Goal: Task Accomplishment & Management: Manage account settings

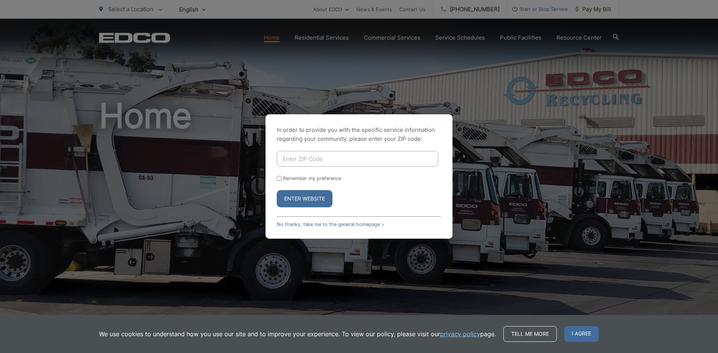
click at [349, 155] on input "Enter ZIP Code" at bounding box center [358, 159] width 162 height 16
type input "92202"
click at [318, 198] on button "Enter Website" at bounding box center [305, 198] width 56 height 17
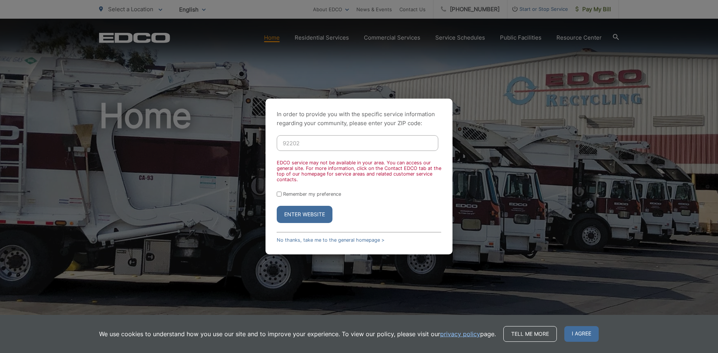
drag, startPoint x: 316, startPoint y: 145, endPoint x: 258, endPoint y: 144, distance: 57.6
click at [258, 144] on div "In order to provide you with the specific service information regarding your co…" at bounding box center [359, 176] width 718 height 353
click at [323, 239] on link "No thanks, take me to the general homepage >" at bounding box center [331, 240] width 108 height 6
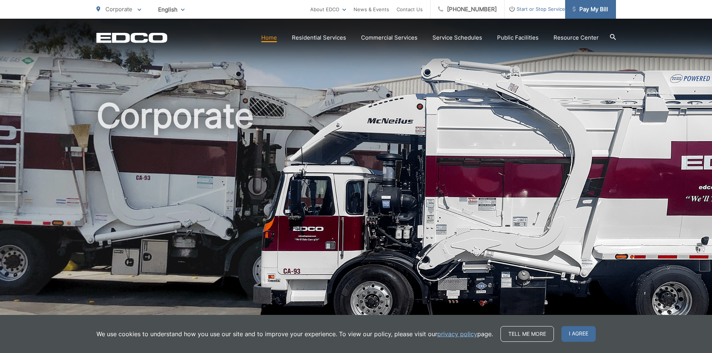
click at [595, 10] on span "Pay My Bill" at bounding box center [591, 9] width 36 height 9
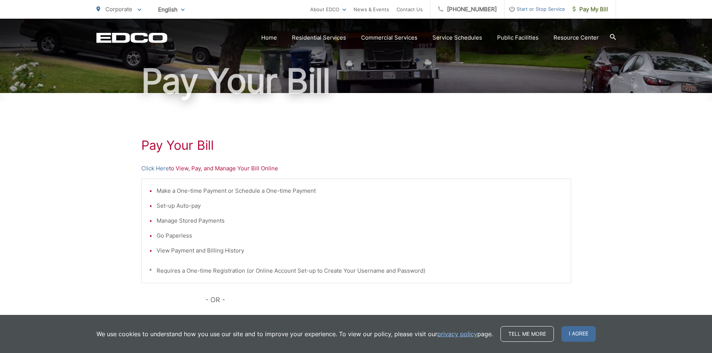
scroll to position [75, 0]
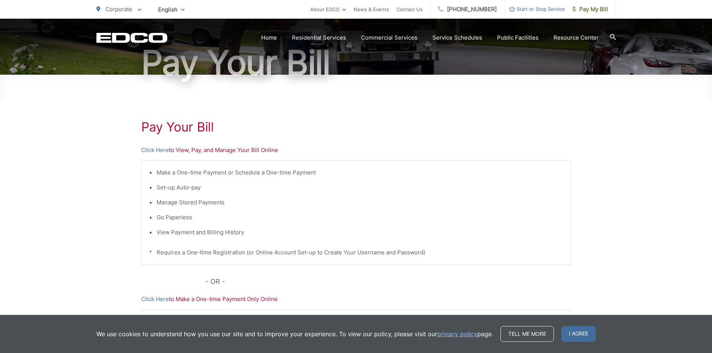
click at [218, 150] on p "Click Here to View, Pay, and Manage Your Bill Online" at bounding box center [356, 150] width 430 height 9
click at [164, 151] on link "Click Here" at bounding box center [155, 150] width 28 height 9
